Goal: Information Seeking & Learning: Learn about a topic

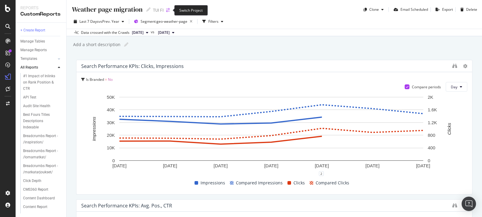
click at [169, 12] on icon "arrow-right-arrow-left" at bounding box center [168, 10] width 4 height 4
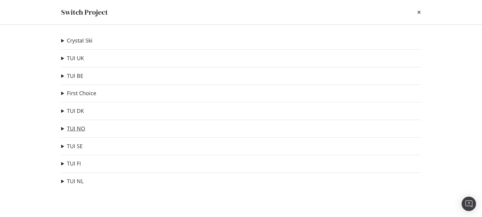
click at [71, 127] on link "TUI NO" at bounding box center [76, 129] width 18 height 6
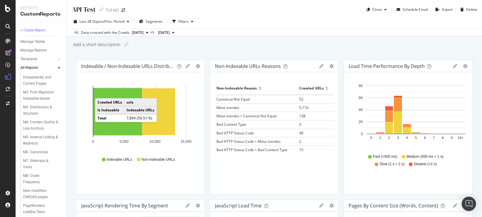
scroll to position [137, 0]
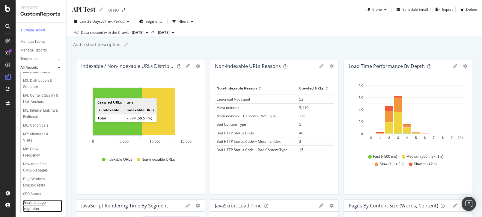
click at [37, 203] on div "Weather page migration" at bounding box center [40, 206] width 34 height 13
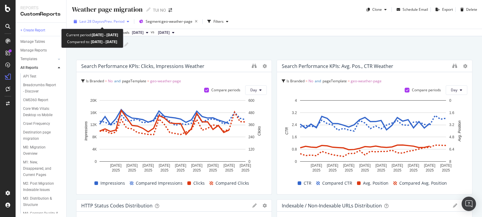
click at [120, 22] on span "vs Prev. Period" at bounding box center [113, 21] width 24 height 5
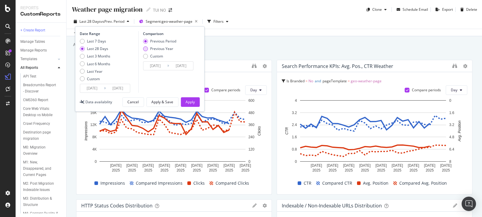
click at [146, 48] on div "Previous Year" at bounding box center [145, 48] width 5 height 5
type input "2024/09/18"
type input "2024/10/15"
click at [191, 102] on div "Apply" at bounding box center [190, 102] width 9 height 5
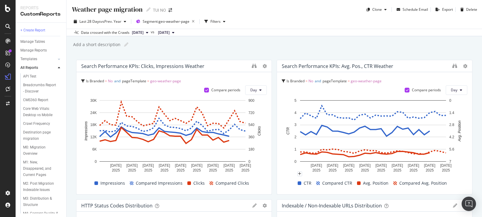
drag, startPoint x: 266, startPoint y: 124, endPoint x: 285, endPoint y: 124, distance: 19.8
drag, startPoint x: 266, startPoint y: 119, endPoint x: 282, endPoint y: 118, distance: 15.6
drag, startPoint x: 265, startPoint y: 107, endPoint x: 275, endPoint y: 105, distance: 10.0
